Goal: Check status: Check status

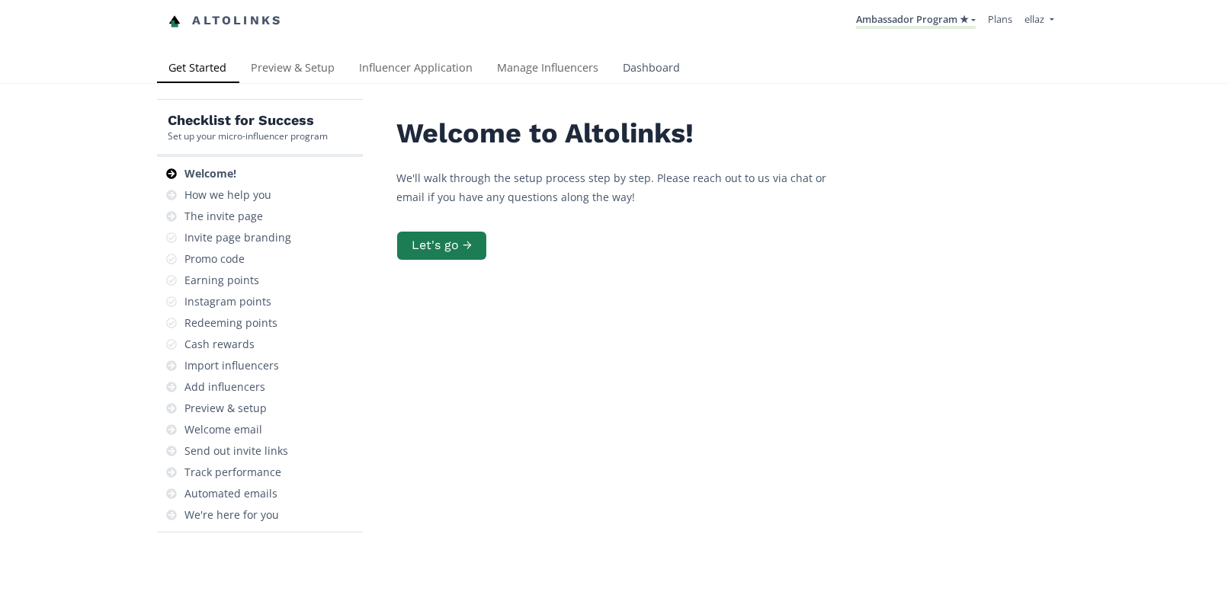
click at [626, 78] on link "Dashboard" at bounding box center [652, 69] width 82 height 30
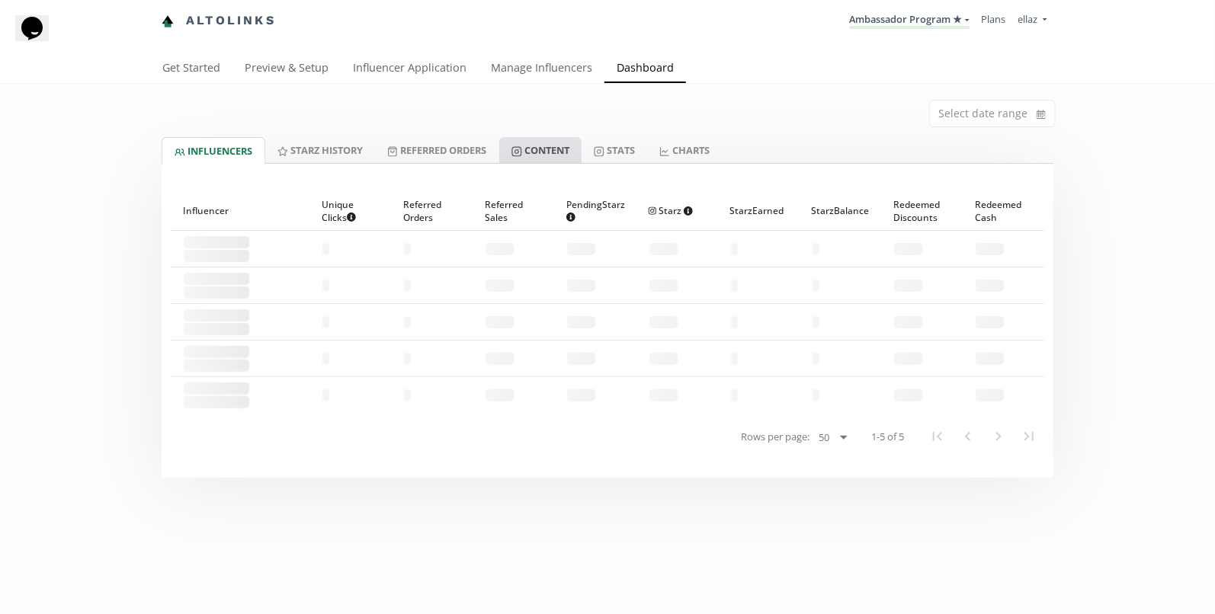
click at [545, 148] on link "Content" at bounding box center [540, 150] width 82 height 26
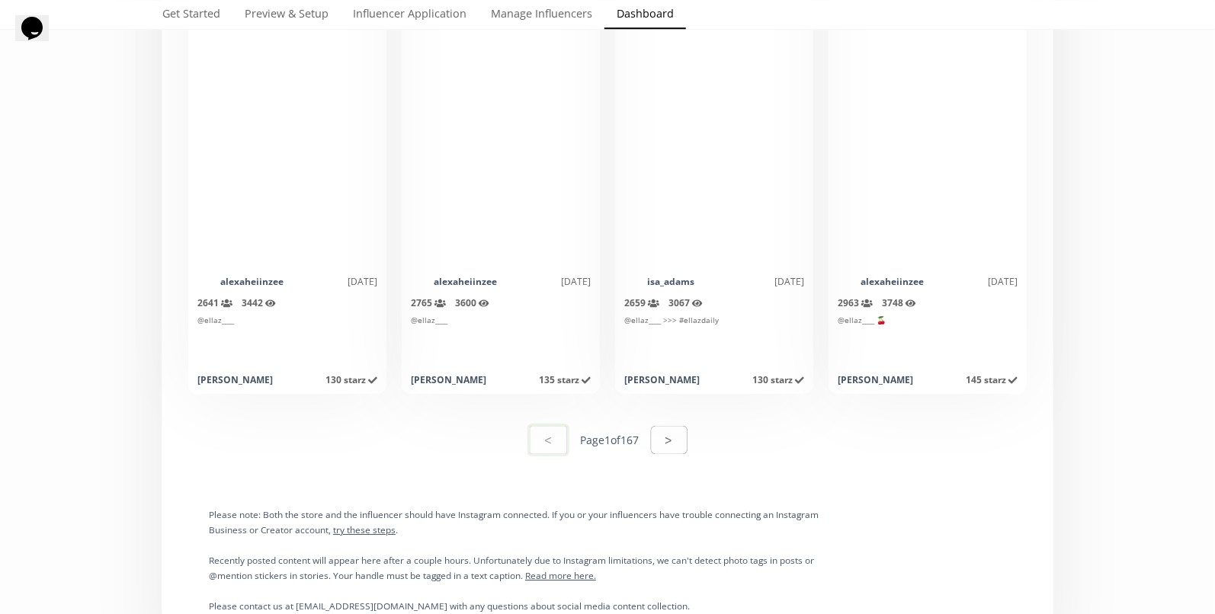
scroll to position [7575, 0]
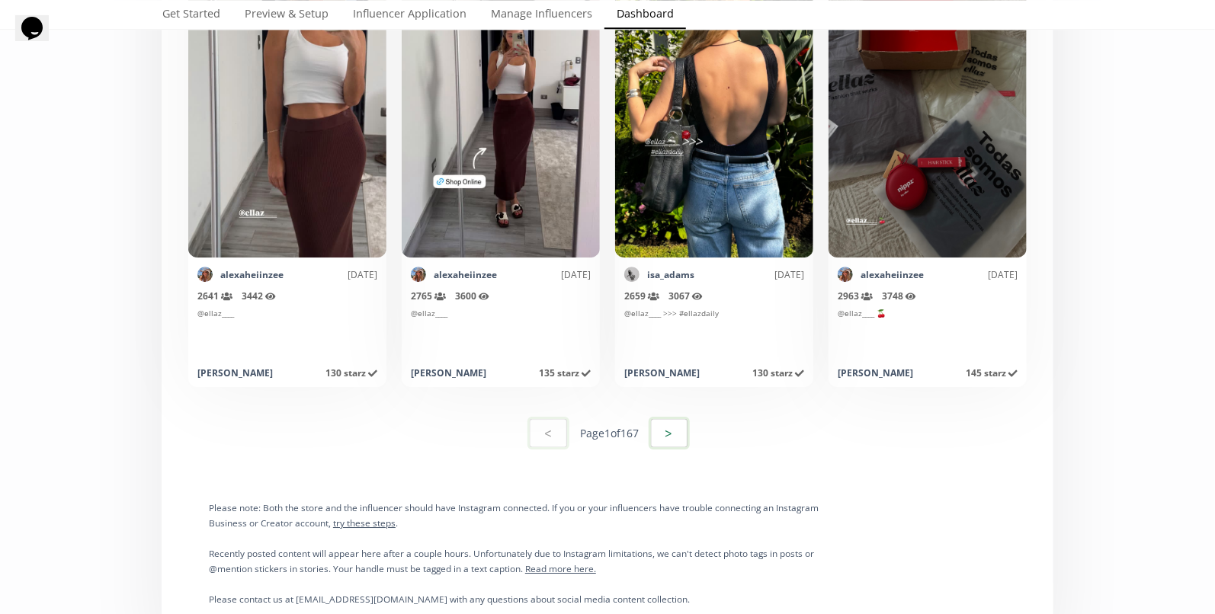
click at [672, 419] on button ">" at bounding box center [669, 433] width 41 height 33
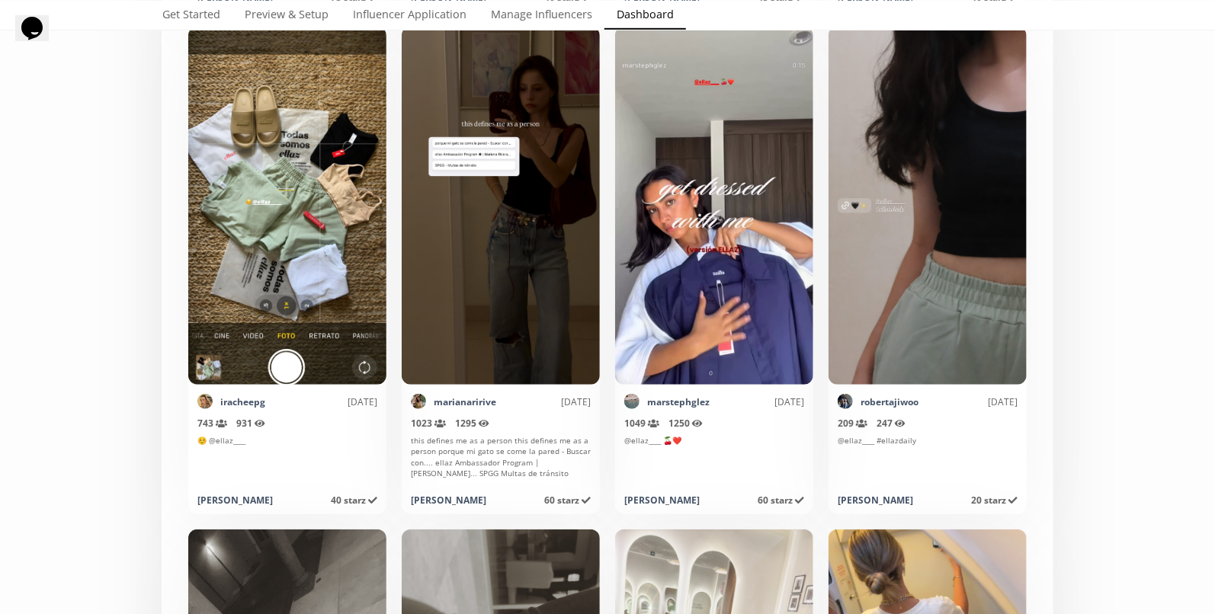
scroll to position [5952, 0]
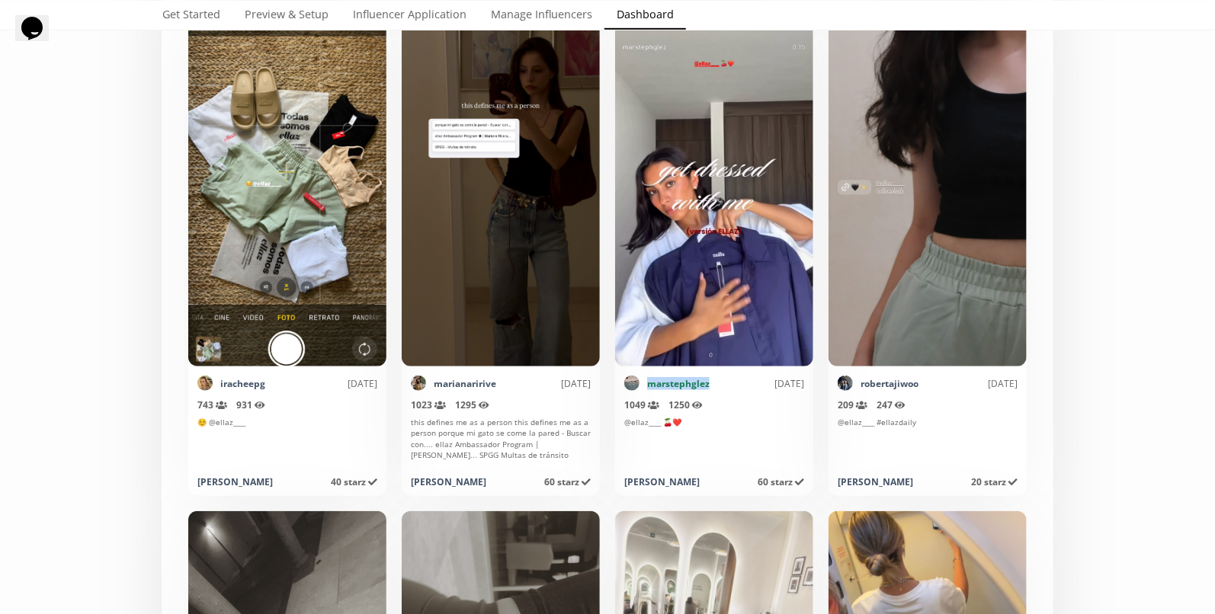
click at [662, 382] on link "marstephglez" at bounding box center [678, 383] width 62 height 13
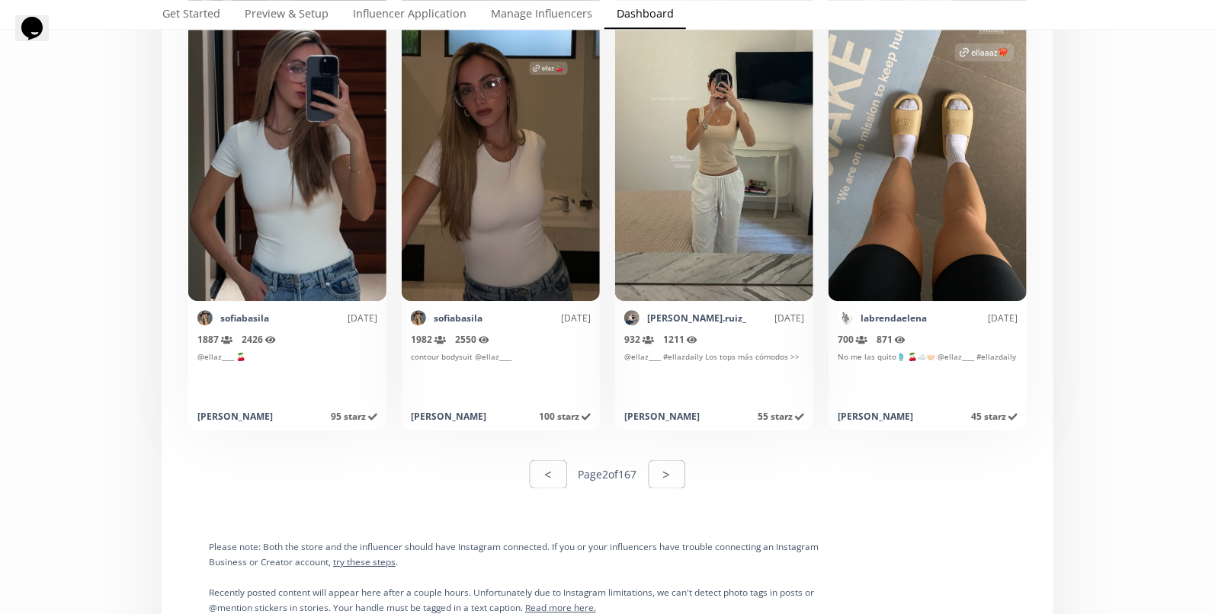
scroll to position [7528, 0]
click at [668, 479] on button ">" at bounding box center [666, 473] width 41 height 33
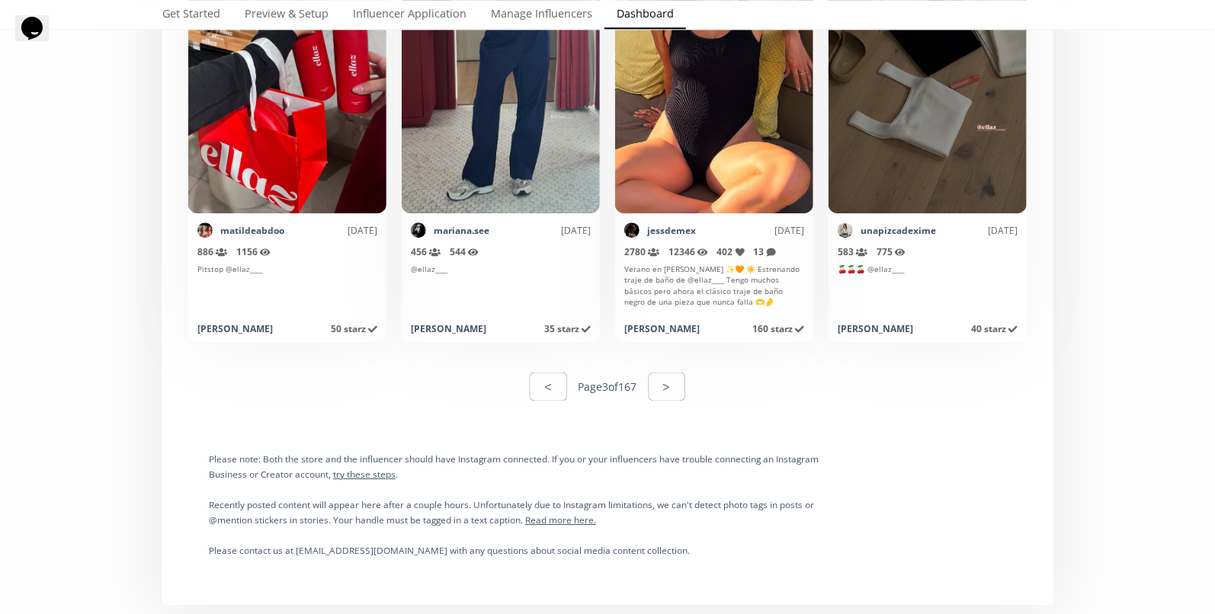
scroll to position [7889, 0]
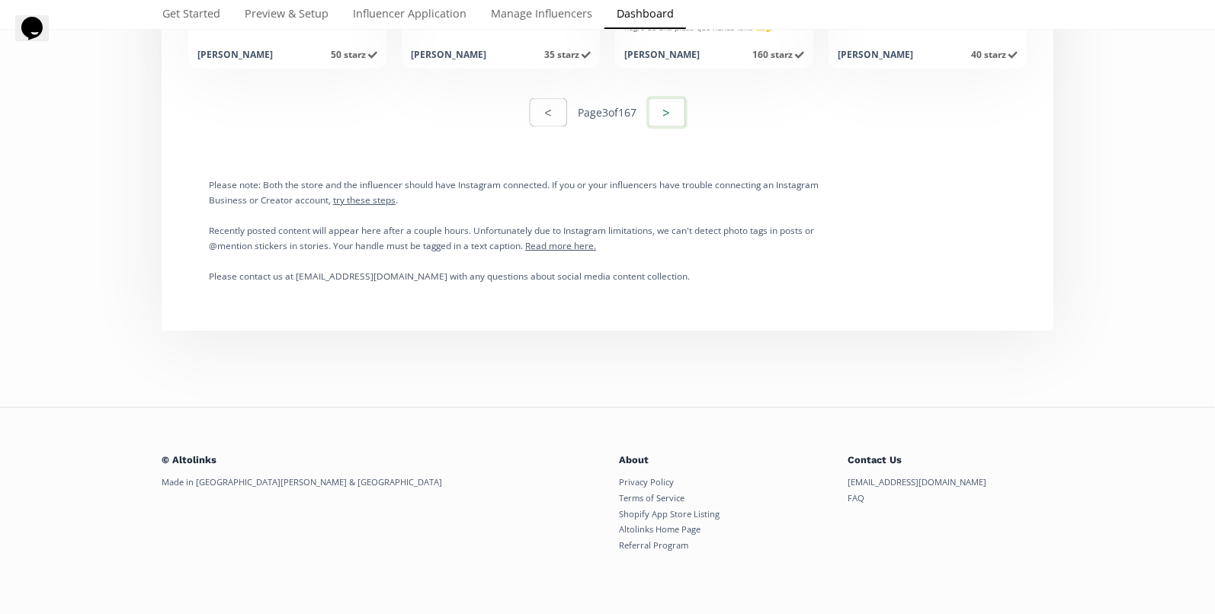
click at [677, 117] on button ">" at bounding box center [666, 112] width 41 height 33
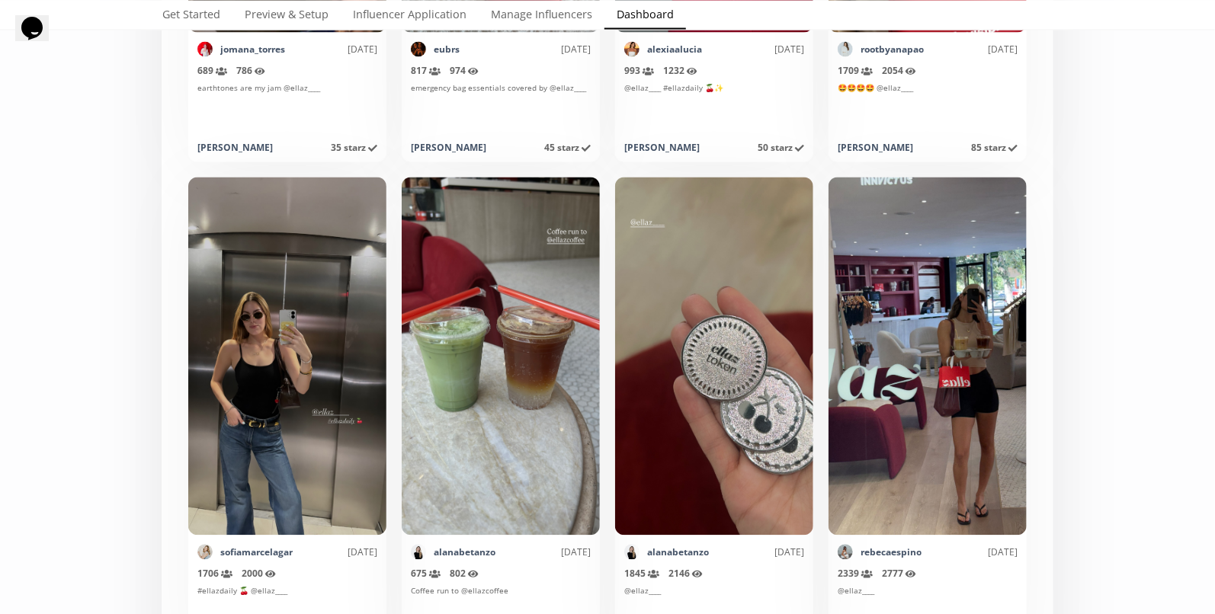
scroll to position [6986, 0]
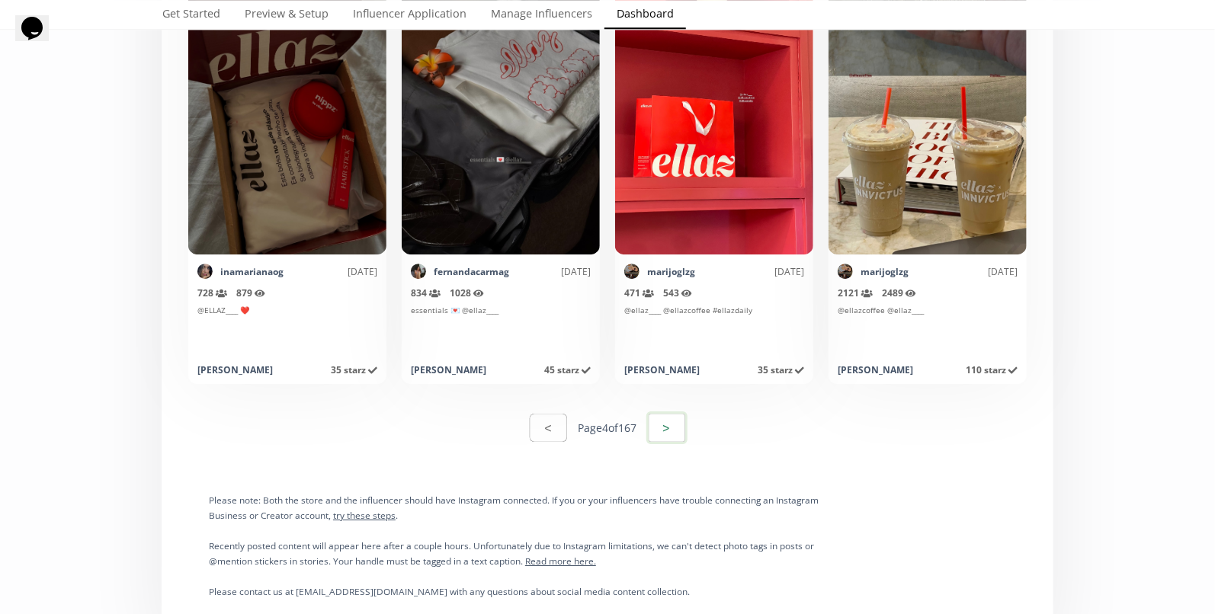
click at [678, 434] on button ">" at bounding box center [666, 428] width 41 height 33
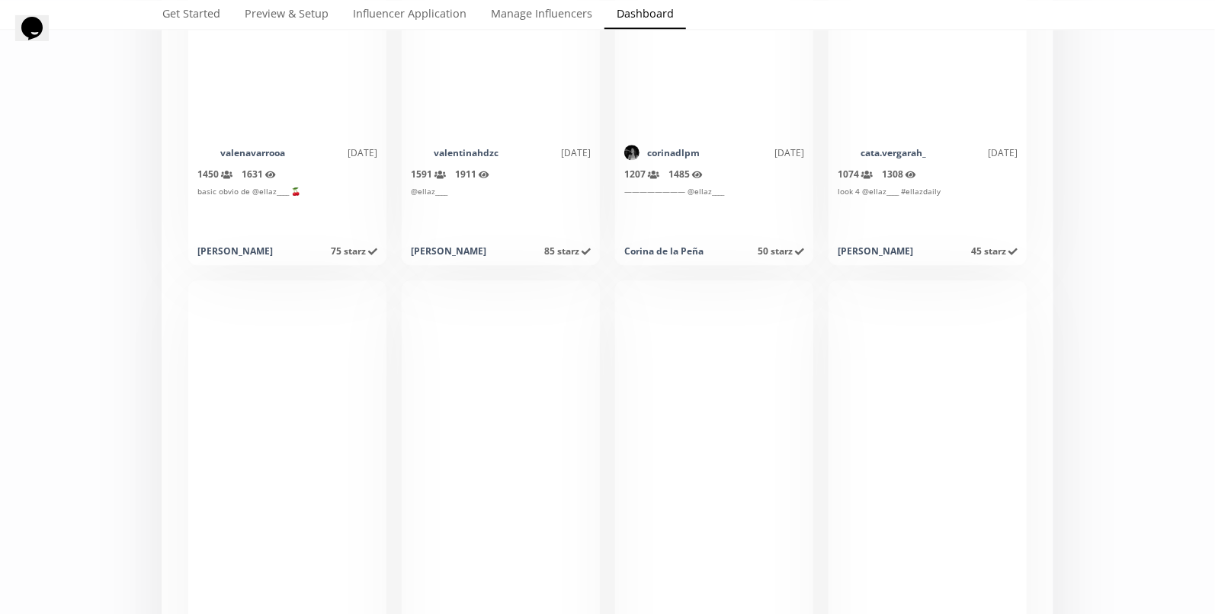
scroll to position [7572, 0]
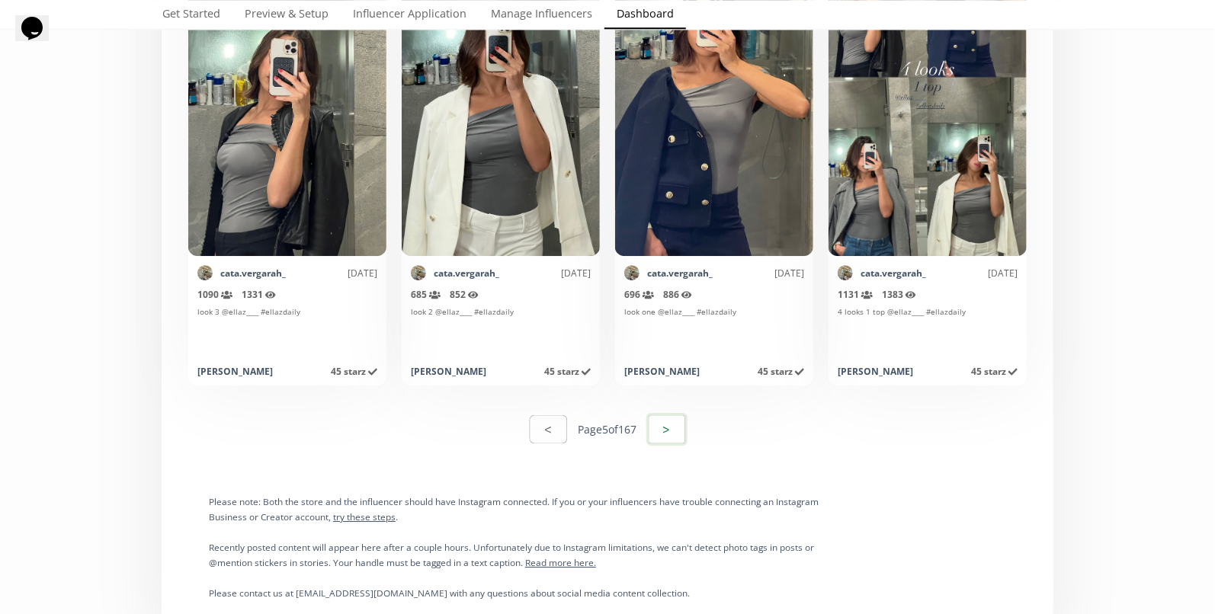
click at [655, 431] on button ">" at bounding box center [666, 429] width 41 height 33
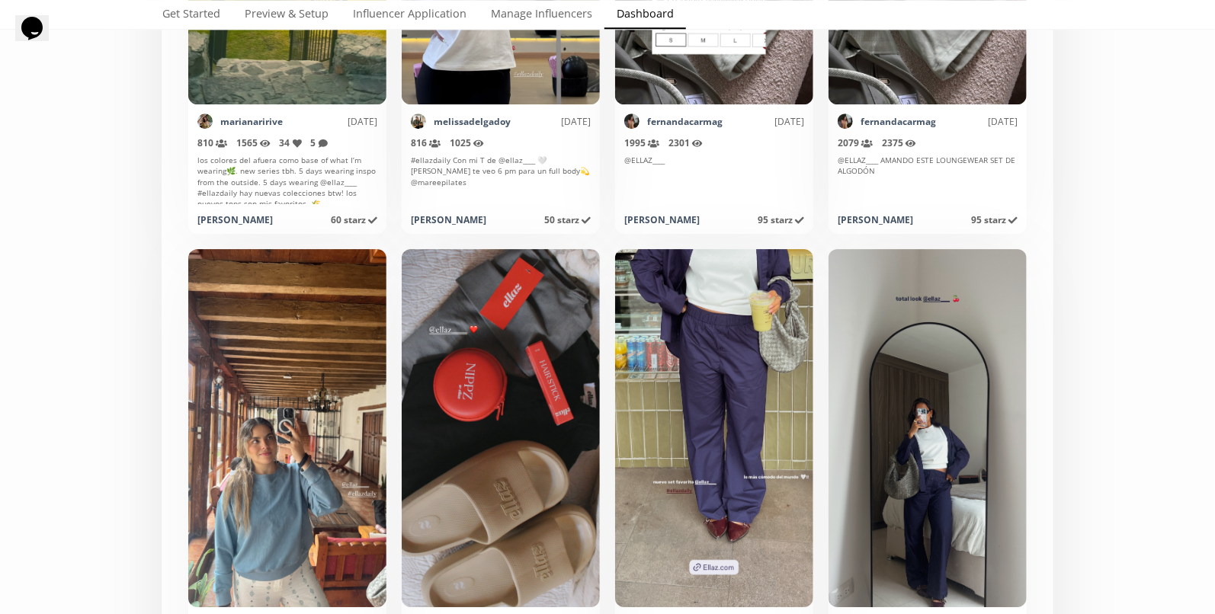
scroll to position [2274, 0]
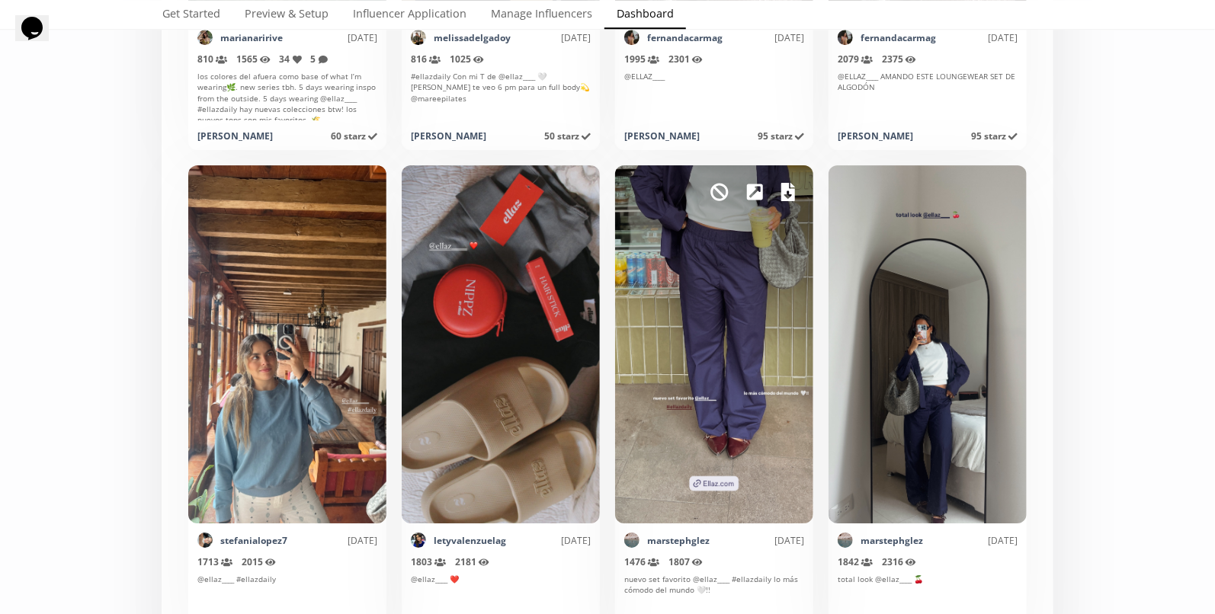
click at [790, 197] on icon at bounding box center [788, 192] width 14 height 18
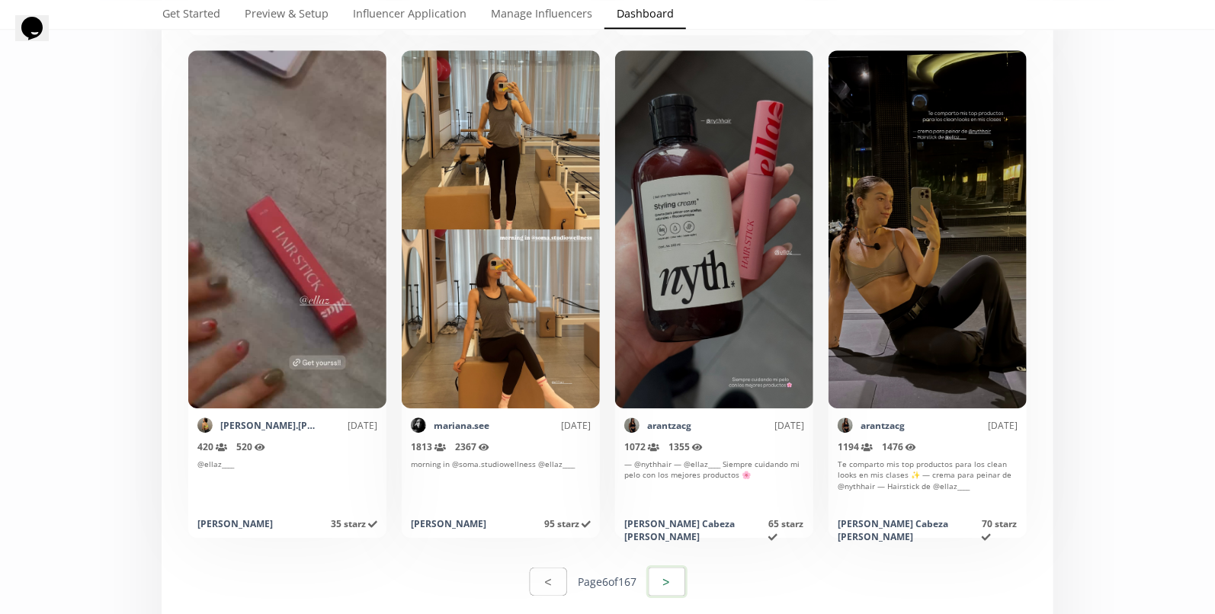
scroll to position [7480, 0]
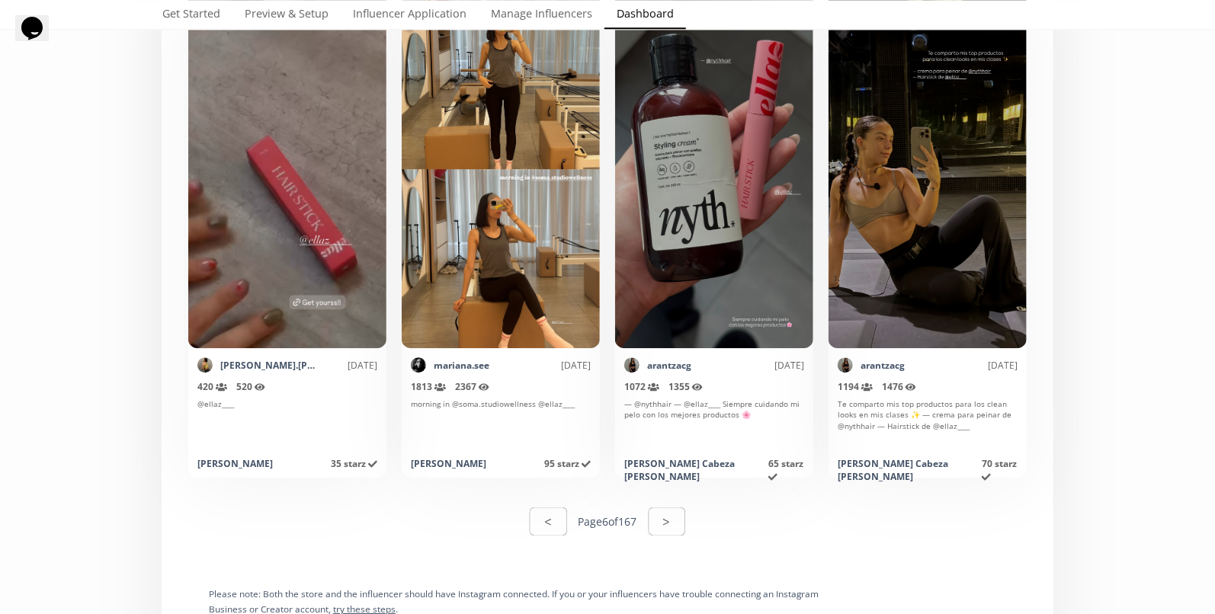
click at [671, 508] on button ">" at bounding box center [667, 522] width 37 height 28
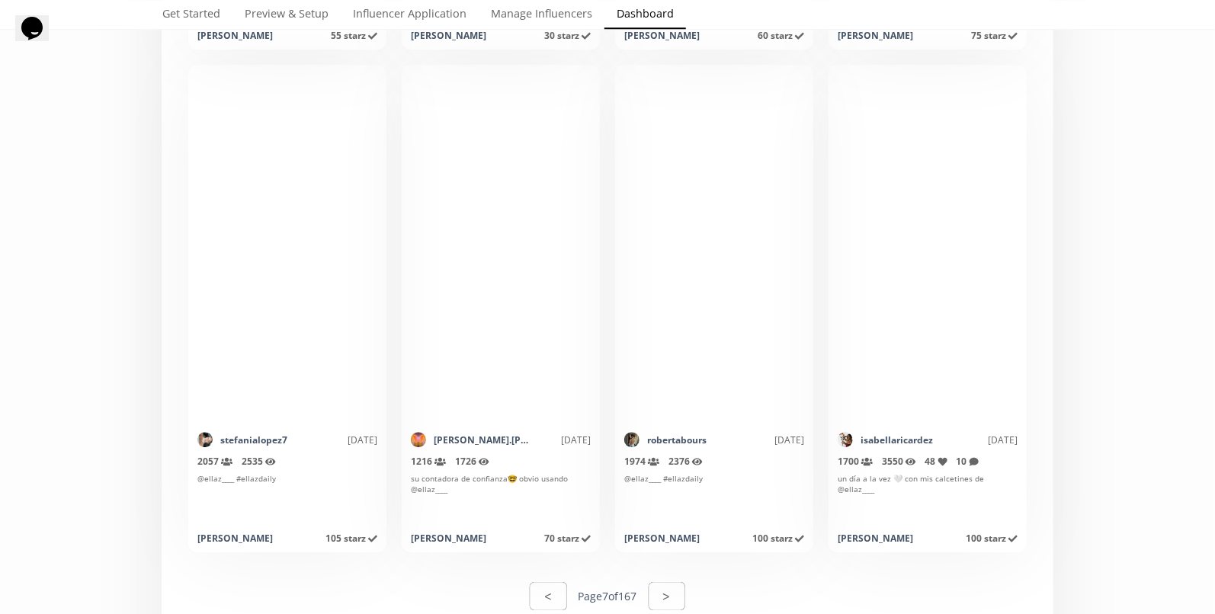
scroll to position [7889, 0]
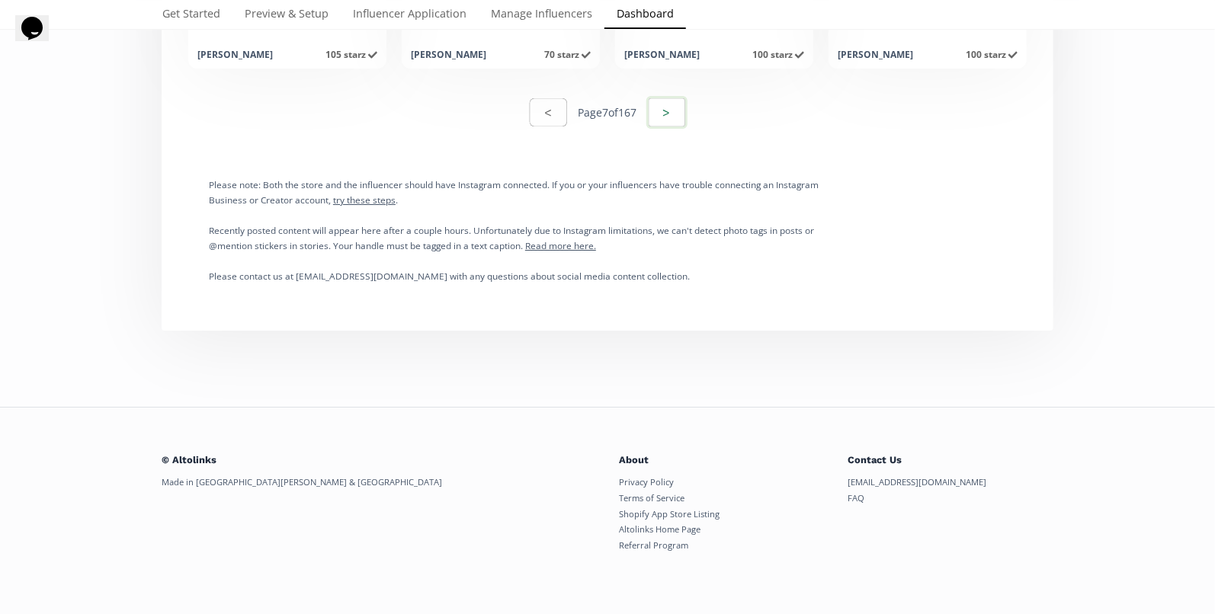
click at [667, 116] on button ">" at bounding box center [666, 112] width 41 height 33
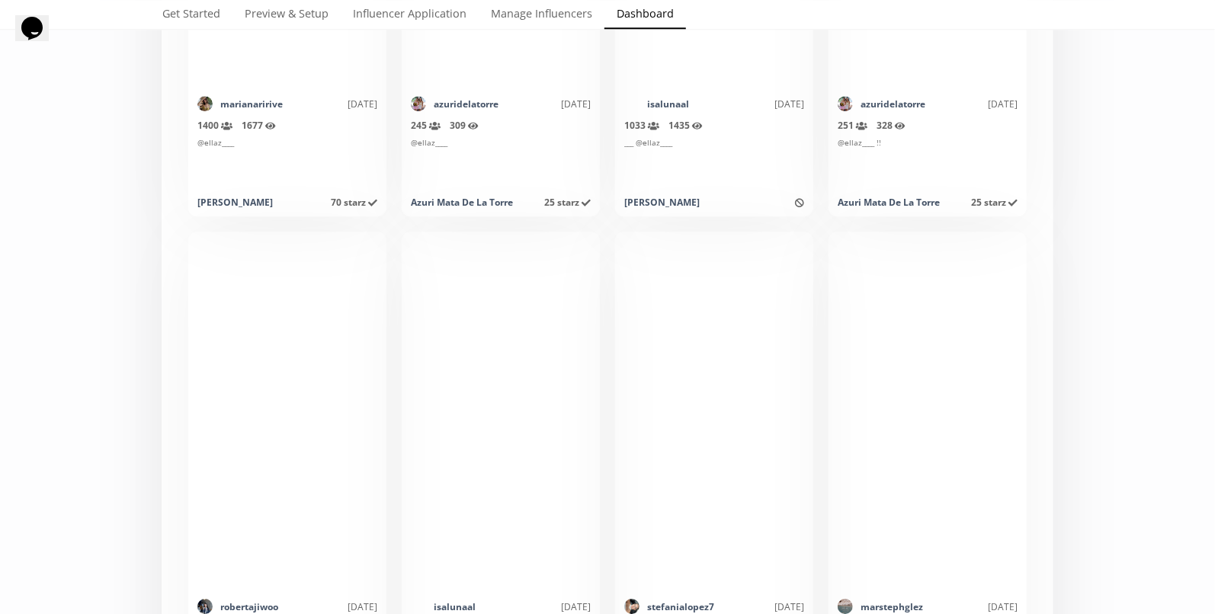
scroll to position [4959, 0]
